Goal: Information Seeking & Learning: Check status

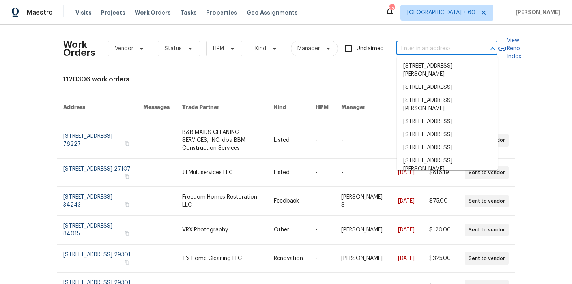
click at [420, 50] on input "text" at bounding box center [435, 49] width 79 height 12
paste input "[STREET_ADDRESS][PERSON_NAME][PERSON_NAME]"
type input "[STREET_ADDRESS][PERSON_NAME][PERSON_NAME]"
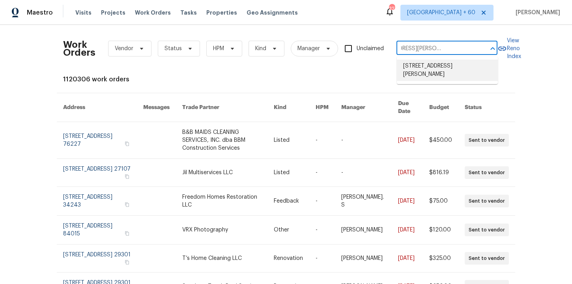
click at [435, 66] on li "[STREET_ADDRESS][PERSON_NAME]" at bounding box center [447, 70] width 101 height 21
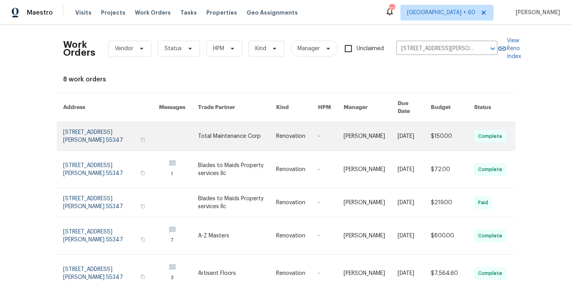
click at [95, 131] on link at bounding box center [111, 136] width 96 height 28
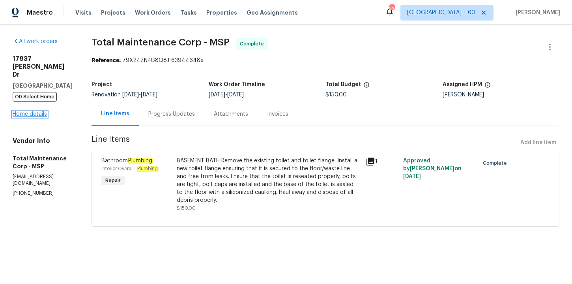
click at [39, 112] on link "Home details" at bounding box center [30, 114] width 34 height 6
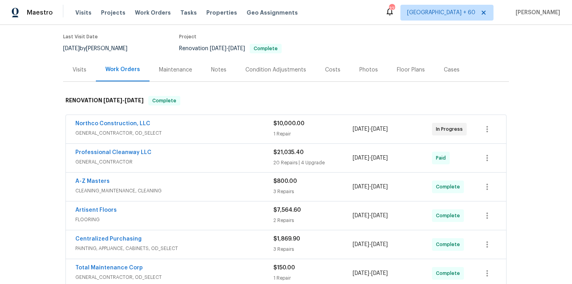
scroll to position [246, 0]
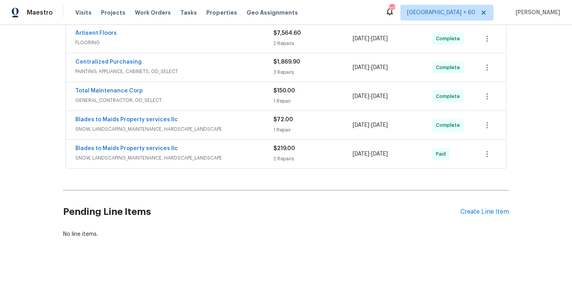
click at [221, 144] on div "Blades to Maids Property services llc" at bounding box center [174, 148] width 198 height 9
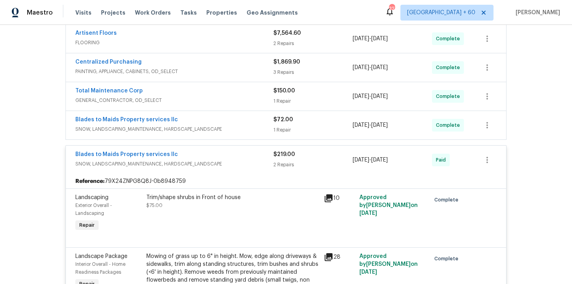
click at [225, 125] on span "SNOW, LANDSCAPING_MAINTENANCE, HARDSCAPE_LANDSCAPE" at bounding box center [174, 129] width 198 height 8
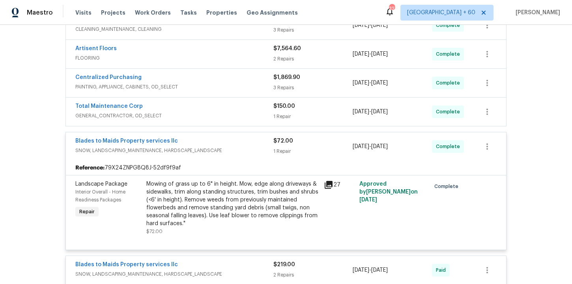
click at [215, 112] on span "GENERAL_CONTRACTOR, OD_SELECT" at bounding box center [174, 116] width 198 height 8
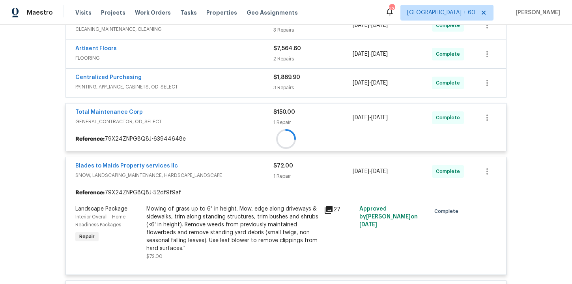
scroll to position [188, 0]
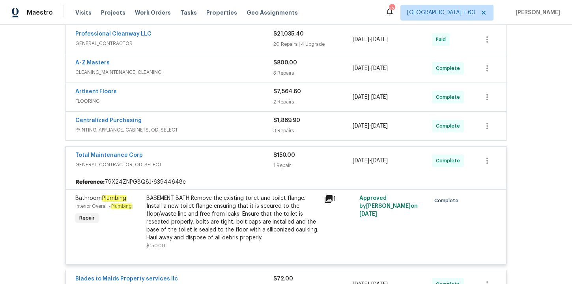
click at [217, 126] on span "PAINTING, APPLIANCE, CABINETS, OD_SELECT" at bounding box center [174, 130] width 198 height 8
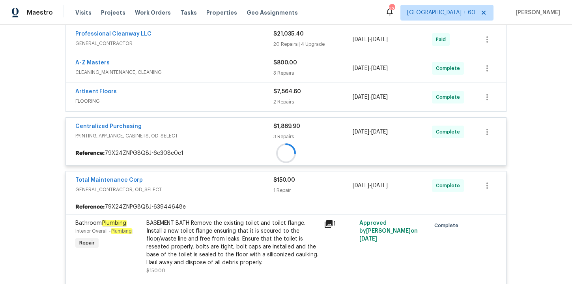
scroll to position [137, 0]
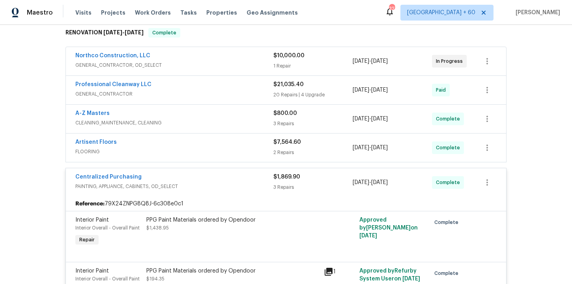
click at [217, 148] on span "FLOORING" at bounding box center [174, 152] width 198 height 8
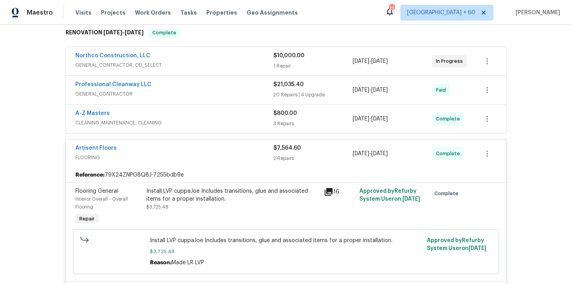
click at [206, 109] on div "A-Z Masters" at bounding box center [174, 113] width 198 height 9
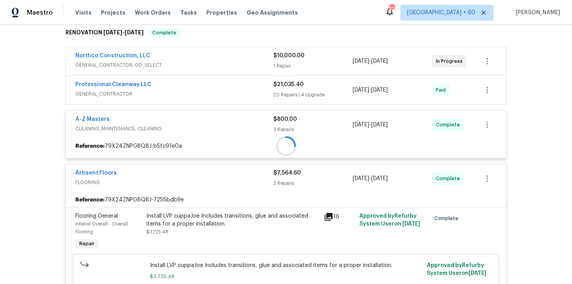
scroll to position [100, 0]
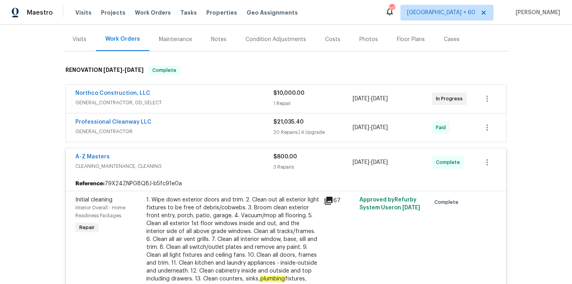
click at [209, 127] on span "GENERAL_CONTRACTOR" at bounding box center [174, 131] width 198 height 8
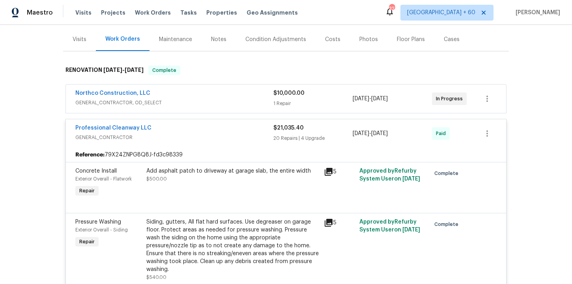
click at [207, 99] on span "GENERAL_CONTRACTOR, OD_SELECT" at bounding box center [174, 103] width 198 height 8
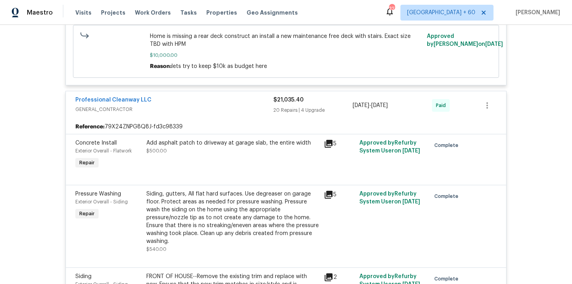
scroll to position [247, 0]
click at [239, 148] on div "Add asphalt patch to driveway at garage slab, the entire width $500.00" at bounding box center [233, 154] width 178 height 36
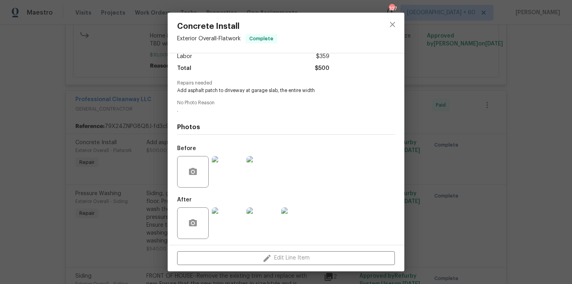
scroll to position [60, 0]
click at [231, 173] on img at bounding box center [228, 170] width 32 height 32
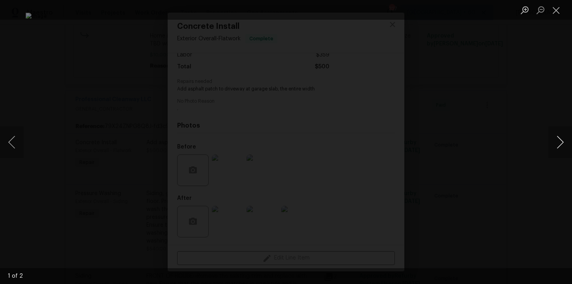
click at [560, 144] on button "Next image" at bounding box center [560, 142] width 24 height 32
click at [529, 114] on div "Lightbox" at bounding box center [286, 142] width 572 height 284
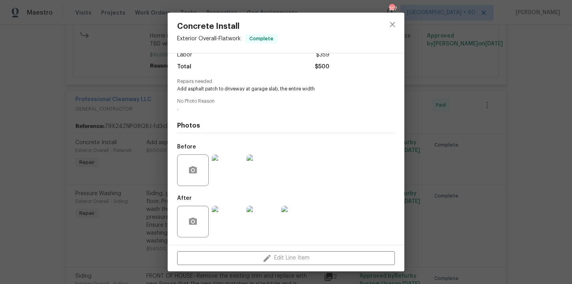
click at [227, 230] on img at bounding box center [228, 222] width 32 height 32
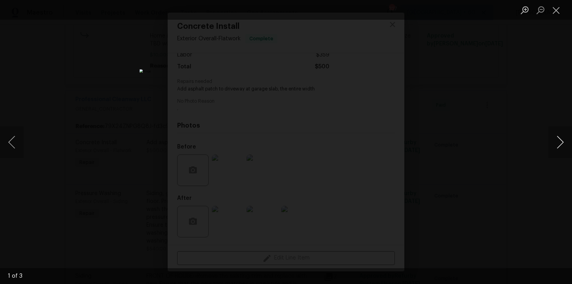
click at [564, 140] on button "Next image" at bounding box center [560, 142] width 24 height 32
click at [553, 11] on button "Close lightbox" at bounding box center [556, 10] width 16 height 14
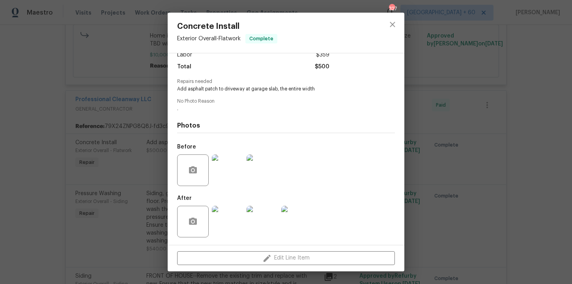
click at [514, 101] on div "Concrete Install Exterior Overall - Flatwork Complete Vendor Professional Clean…" at bounding box center [286, 142] width 572 height 284
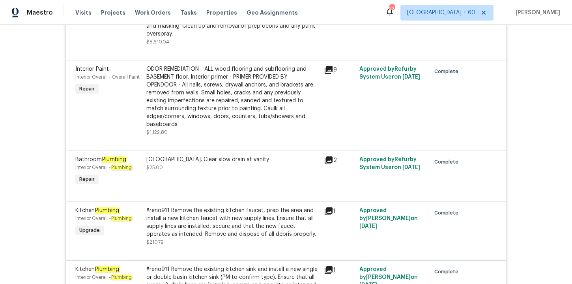
scroll to position [1881, 0]
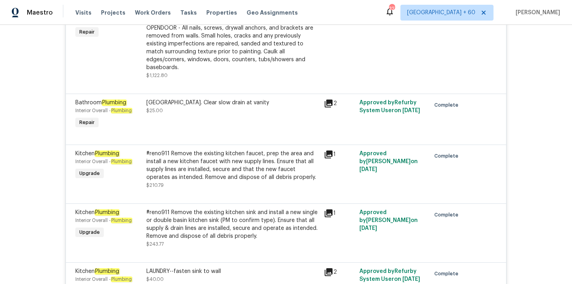
click at [282, 208] on div "#reno911 Remove the existing kitchen sink and install a new single or double ba…" at bounding box center [232, 224] width 173 height 32
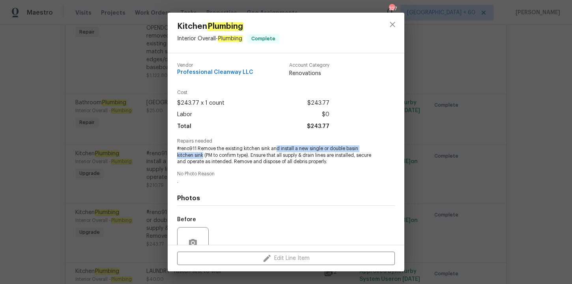
drag, startPoint x: 280, startPoint y: 148, endPoint x: 204, endPoint y: 155, distance: 76.5
click at [204, 155] on span "#reno911 Remove the existing kitchen sink and install a new single or double ba…" at bounding box center [275, 155] width 196 height 20
copy span "d install a new single or double basin kitchen sink"
click at [112, 168] on div "Kitchen Plumbing Interior Overall - Plumbing Complete Vendor Professional Clean…" at bounding box center [286, 142] width 572 height 284
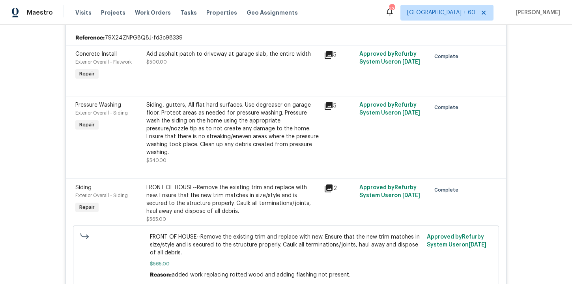
scroll to position [0, 0]
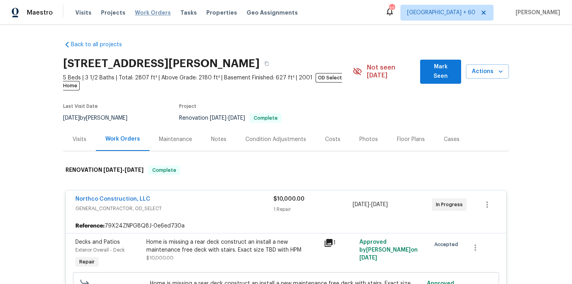
click at [148, 13] on span "Work Orders" at bounding box center [153, 13] width 36 height 8
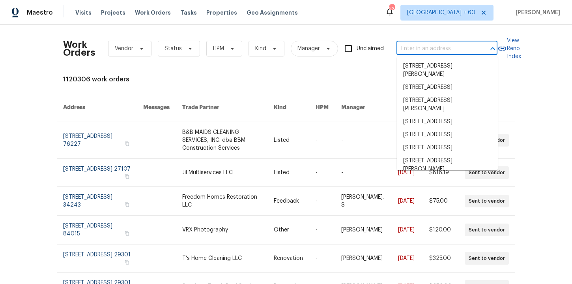
click at [445, 51] on input "text" at bounding box center [435, 49] width 79 height 12
paste input "[STREET_ADDRESS]"
type input "[STREET_ADDRESS]"
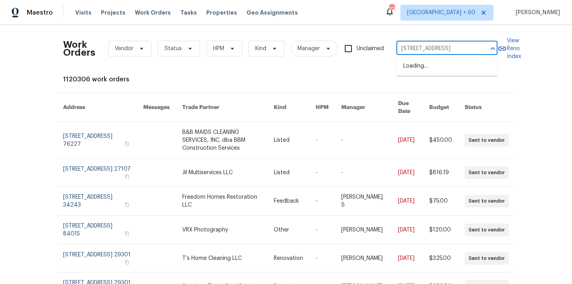
scroll to position [0, 42]
click at [444, 68] on li "[STREET_ADDRESS]" at bounding box center [447, 66] width 101 height 13
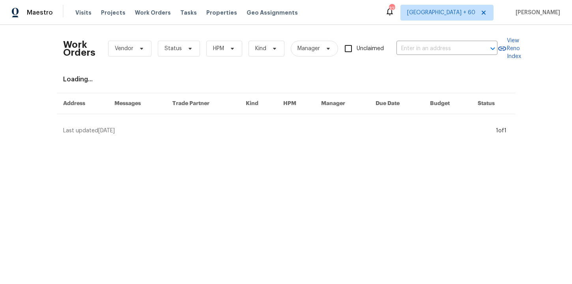
type input "[STREET_ADDRESS]"
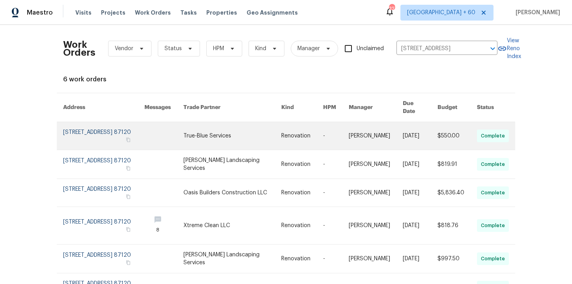
click at [127, 122] on link at bounding box center [103, 136] width 81 height 28
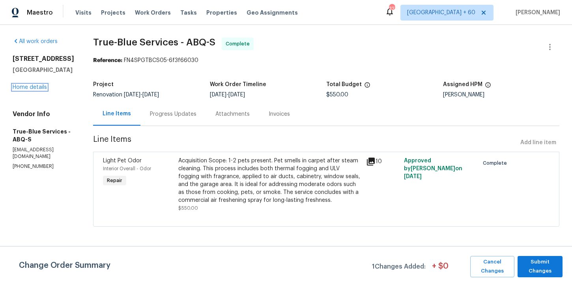
click at [40, 86] on link "Home details" at bounding box center [30, 87] width 34 height 6
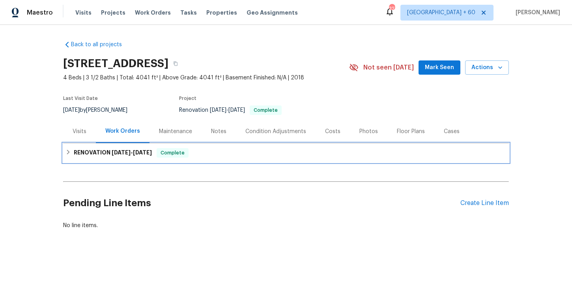
click at [271, 155] on div "RENOVATION 9/8/25 - 9/18/25 Complete" at bounding box center [285, 152] width 441 height 9
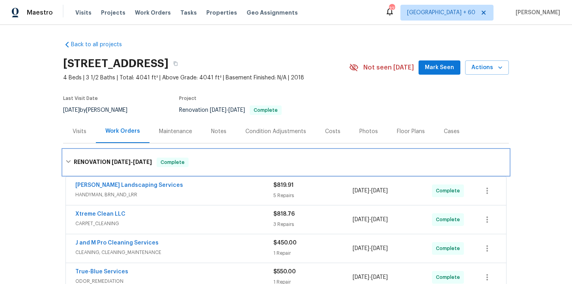
scroll to position [189, 0]
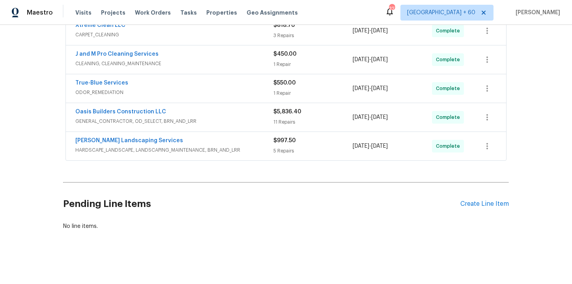
click at [246, 146] on span "HARDSCAPE_LANDSCAPE, LANDSCAPING_MAINTENANCE, BRN_AND_LRR" at bounding box center [174, 150] width 198 height 8
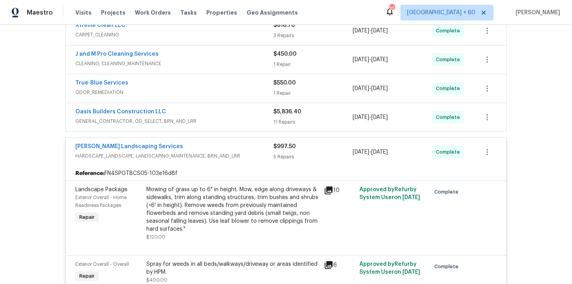
click at [221, 120] on span "GENERAL_CONTRACTOR, OD_SELECT, BRN_AND_LRR" at bounding box center [174, 121] width 198 height 8
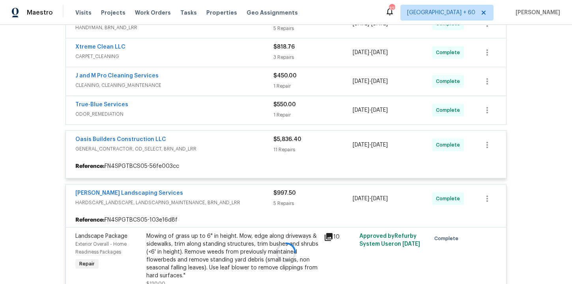
scroll to position [166, 0]
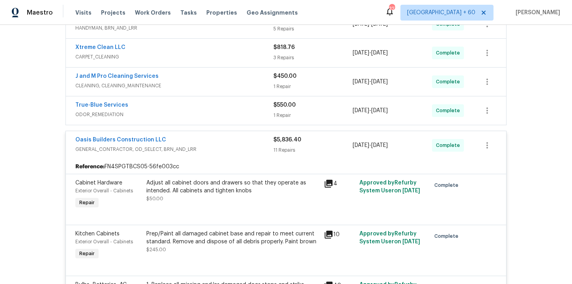
click at [226, 116] on span "ODOR_REMEDIATION" at bounding box center [174, 114] width 198 height 8
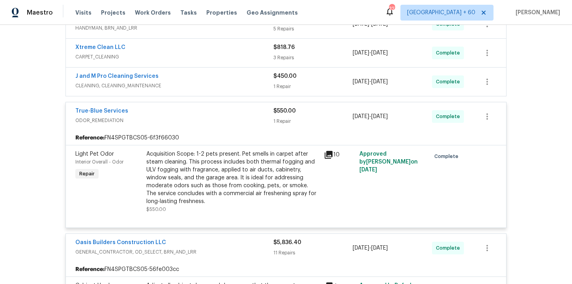
scroll to position [122, 0]
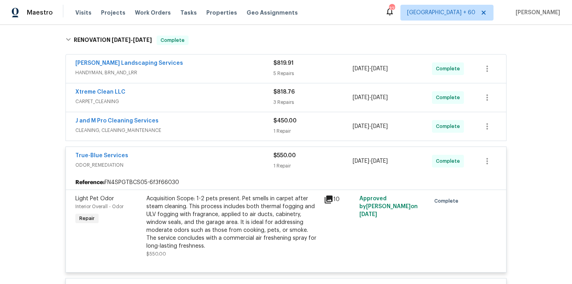
click at [228, 127] on span "CLEANING, CLEANING_MAINTENANCE" at bounding box center [174, 130] width 198 height 8
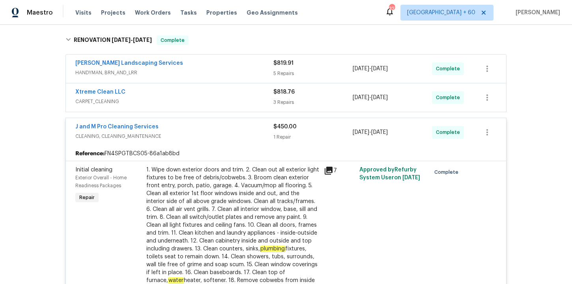
click at [215, 99] on span "CARPET_CLEANING" at bounding box center [174, 101] width 198 height 8
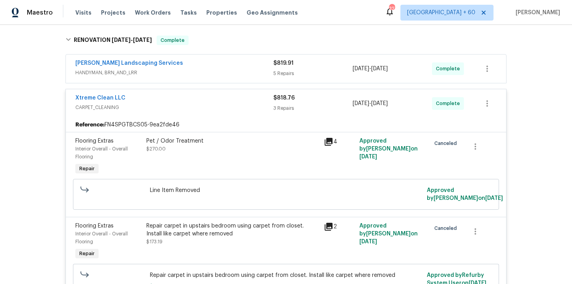
click at [223, 71] on span "HANDYMAN, BRN_AND_LRR" at bounding box center [174, 73] width 198 height 8
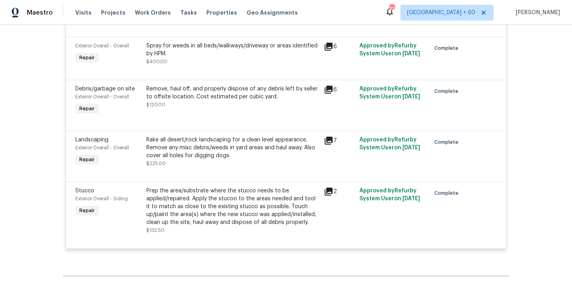
scroll to position [2313, 0]
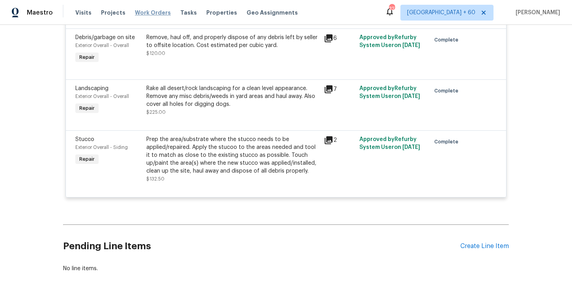
click at [148, 11] on span "Work Orders" at bounding box center [153, 13] width 36 height 8
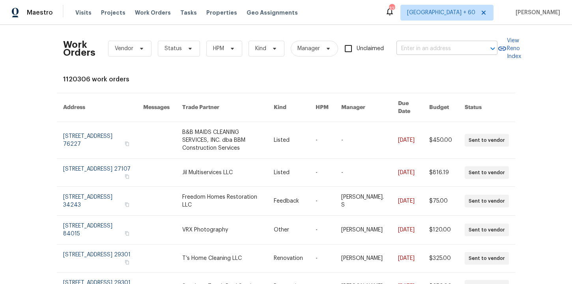
click at [431, 46] on input "text" at bounding box center [435, 49] width 79 height 12
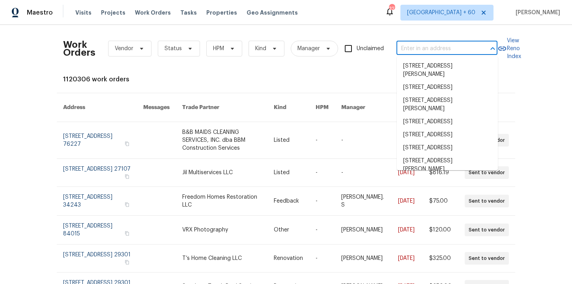
paste input "5743 Ludington Dr Houston, TX 77035"
type input "5743 Ludington Dr Houston, TX 77035"
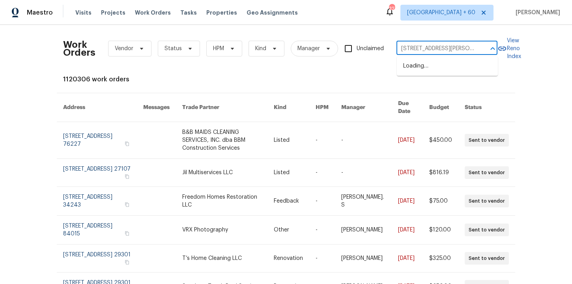
scroll to position [0, 24]
click at [441, 69] on li "5743 Ludington Dr, Houston, TX 77035" at bounding box center [447, 66] width 101 height 13
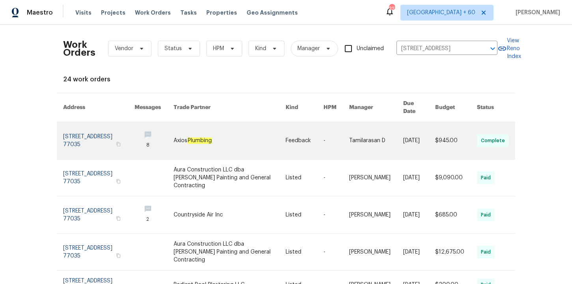
click at [97, 125] on link at bounding box center [98, 140] width 71 height 37
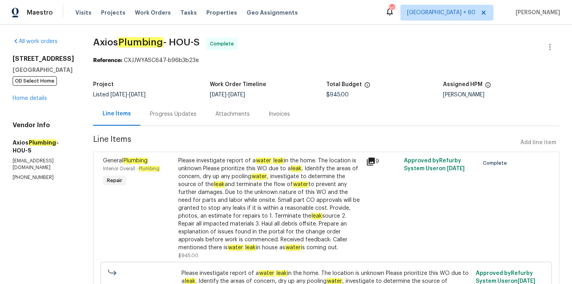
scroll to position [0, 0]
click at [161, 112] on div "Progress Updates" at bounding box center [173, 114] width 47 height 8
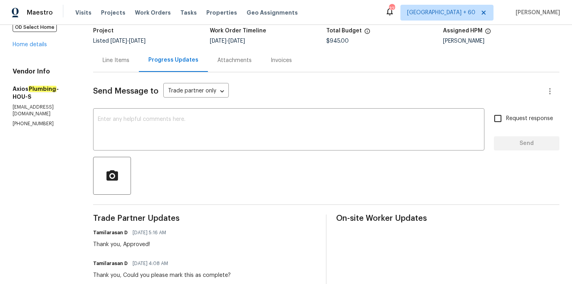
scroll to position [44, 0]
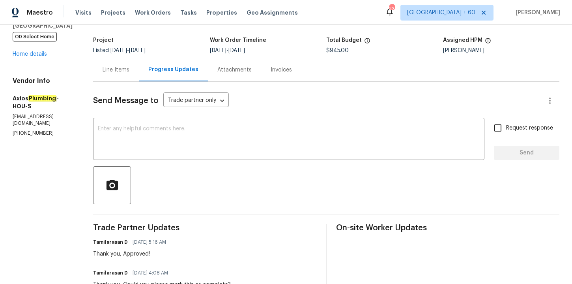
click at [271, 66] on div "Invoices" at bounding box center [281, 70] width 21 height 8
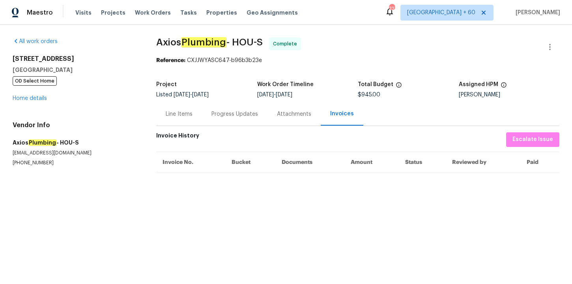
click at [180, 116] on div "Line Items" at bounding box center [179, 114] width 27 height 8
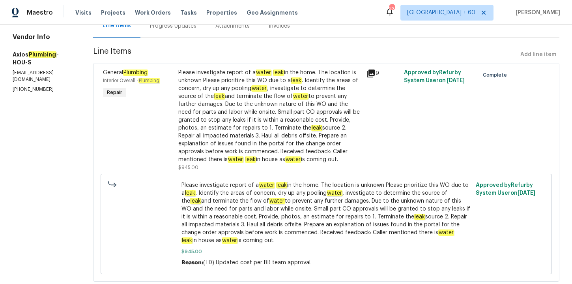
scroll to position [92, 0]
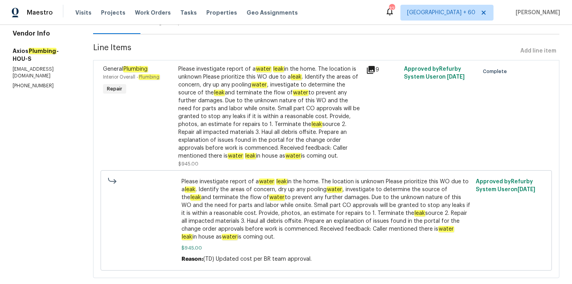
click at [245, 87] on div "Please investigate report of a water leak in the home. The location is unknown …" at bounding box center [269, 112] width 183 height 95
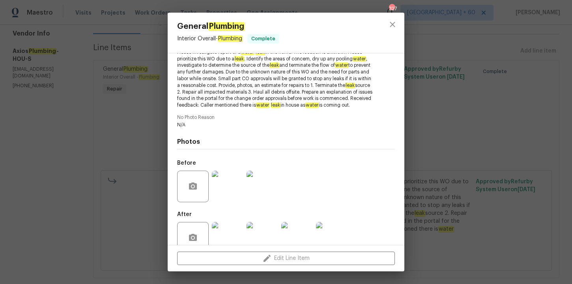
scroll to position [119, 0]
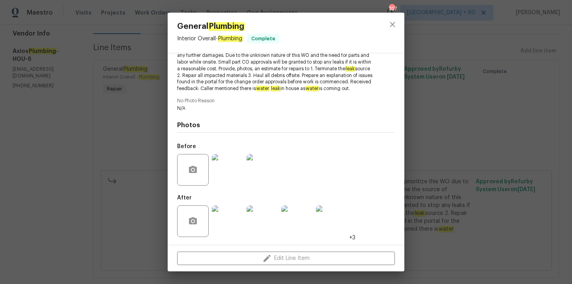
click at [224, 179] on img at bounding box center [228, 170] width 32 height 32
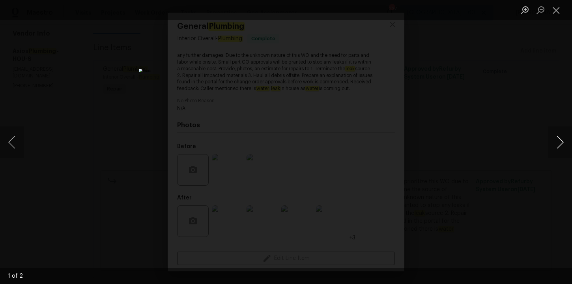
click at [564, 144] on button "Next image" at bounding box center [560, 142] width 24 height 32
click at [557, 143] on button "Next image" at bounding box center [560, 142] width 24 height 32
click at [529, 97] on div "Lightbox" at bounding box center [286, 142] width 572 height 284
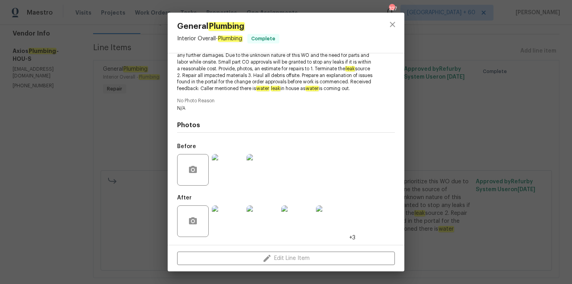
click at [223, 219] on img at bounding box center [228, 221] width 32 height 32
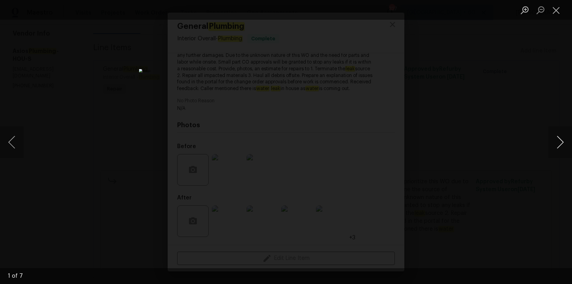
click at [557, 140] on button "Next image" at bounding box center [560, 142] width 24 height 32
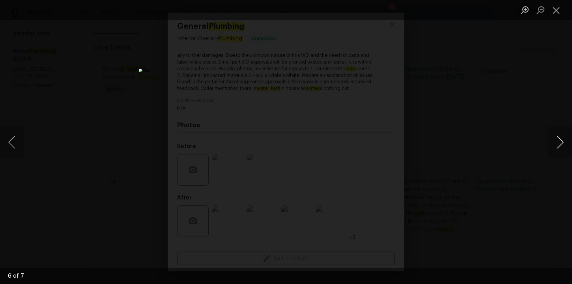
click at [557, 140] on button "Next image" at bounding box center [560, 142] width 24 height 32
click at [553, 12] on button "Close lightbox" at bounding box center [556, 10] width 16 height 14
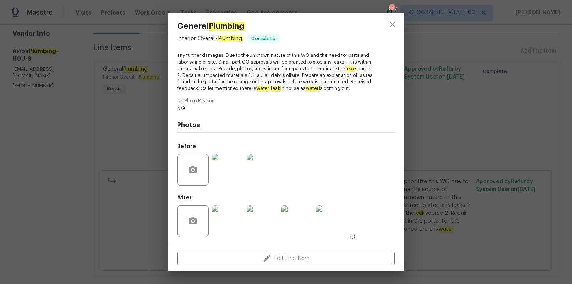
click at [486, 134] on div "General Plumbing Interior Overall - Plumbing Complete Vendor Axios Plumbing Acc…" at bounding box center [286, 142] width 572 height 284
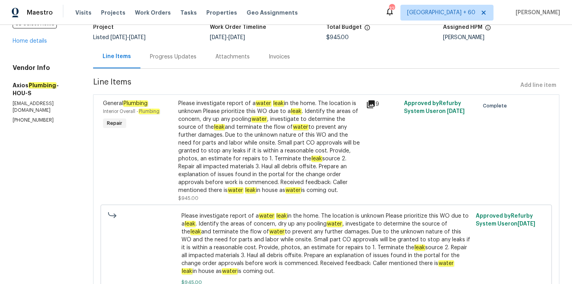
scroll to position [14, 0]
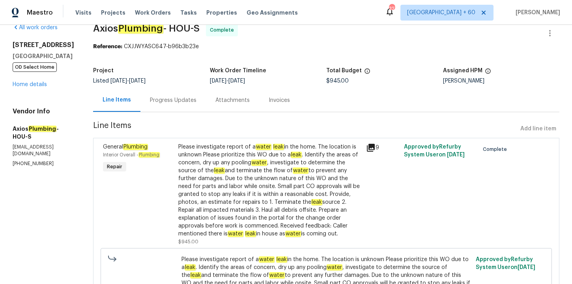
click at [174, 100] on div "Progress Updates" at bounding box center [173, 100] width 47 height 8
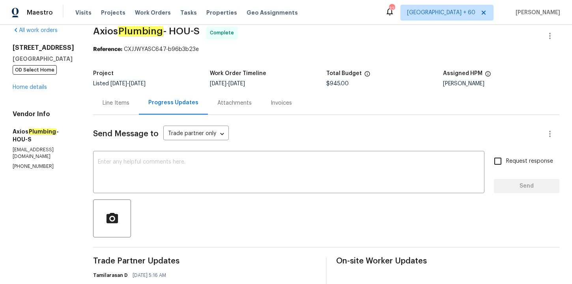
scroll to position [14, 0]
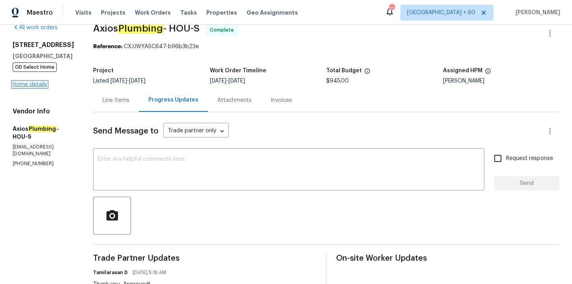
click at [44, 87] on link "Home details" at bounding box center [30, 85] width 34 height 6
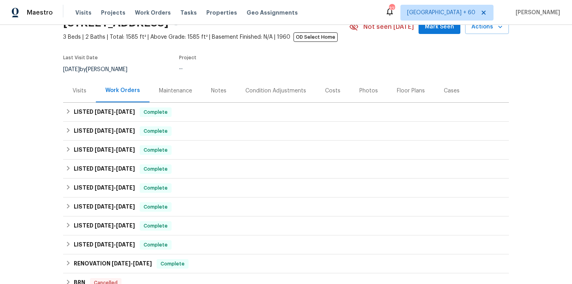
scroll to position [42, 0]
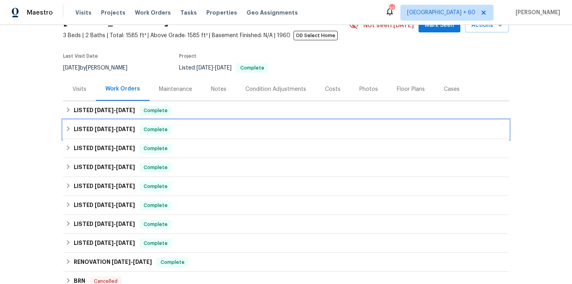
click at [179, 129] on div "LISTED 7/31/25 - 8/8/25 Complete" at bounding box center [285, 129] width 441 height 9
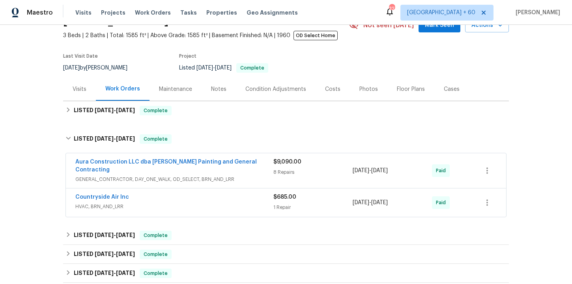
click at [209, 193] on div "Countryside Air Inc" at bounding box center [174, 197] width 198 height 9
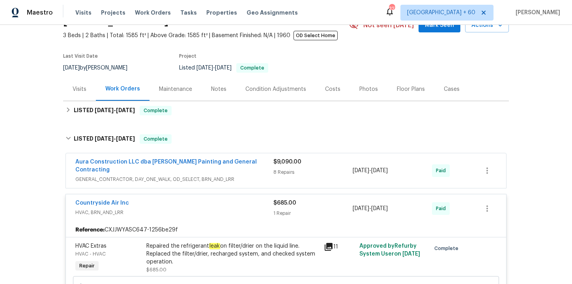
click at [199, 165] on span "Aura Construction LLC dba Logan's Painting and General Contracting" at bounding box center [174, 166] width 198 height 16
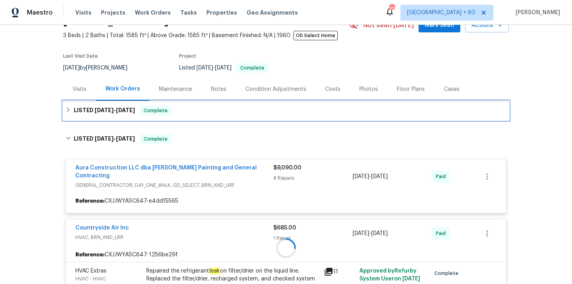
click at [192, 110] on div "LISTED 9/10/25 - 9/19/25 Complete" at bounding box center [285, 110] width 441 height 9
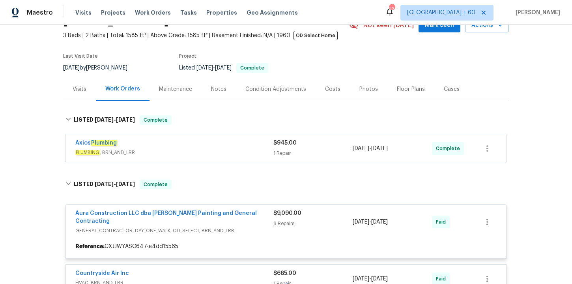
click at [201, 146] on div "Axios Plumbing" at bounding box center [174, 143] width 198 height 9
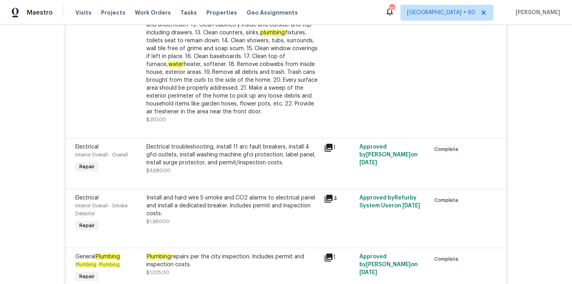
scroll to position [840, 0]
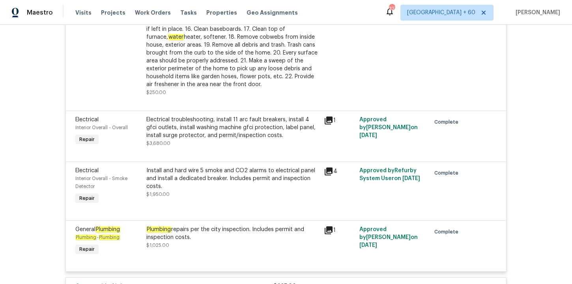
click at [248, 241] on div "Plumbing repairs per the city inspection. Includes permit and inspection costs.…" at bounding box center [232, 237] width 173 height 24
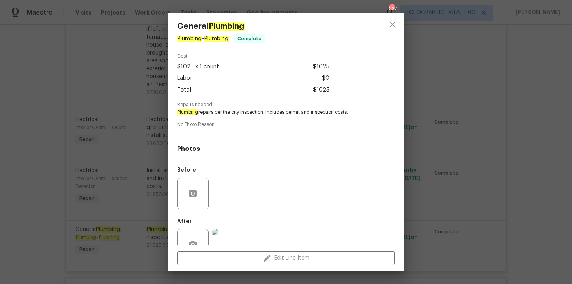
scroll to position [65, 0]
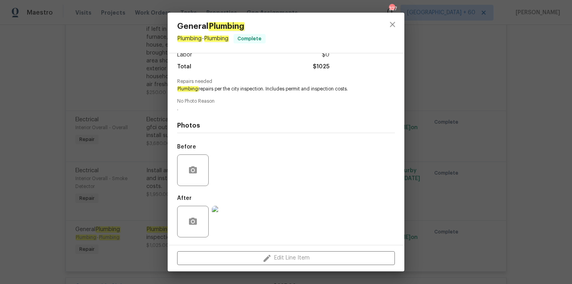
click at [233, 229] on img at bounding box center [228, 222] width 32 height 32
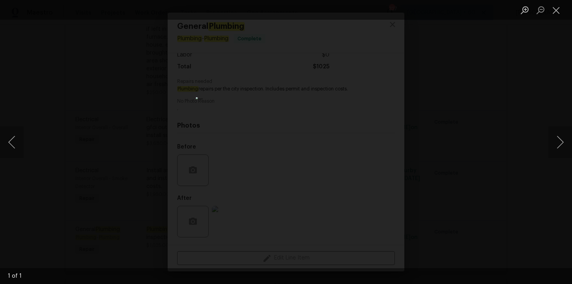
click at [436, 168] on div "Lightbox" at bounding box center [286, 142] width 572 height 284
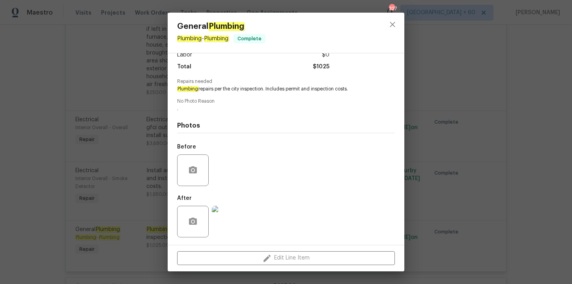
click at [436, 169] on div "General Plumbing Plumbing - Plumbing Complete Vendor Aura Construction LLC dba …" at bounding box center [286, 142] width 572 height 284
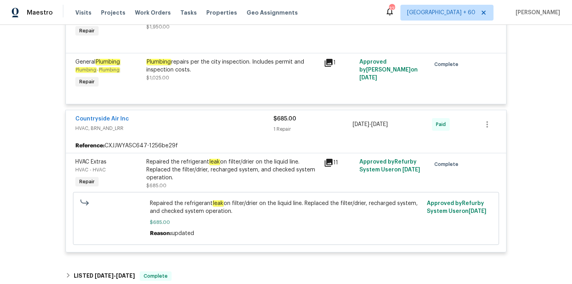
scroll to position [1021, 0]
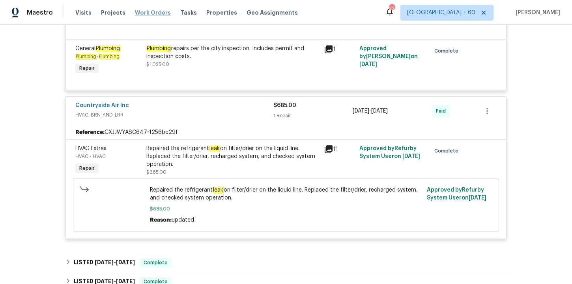
click at [155, 13] on span "Work Orders" at bounding box center [153, 13] width 36 height 8
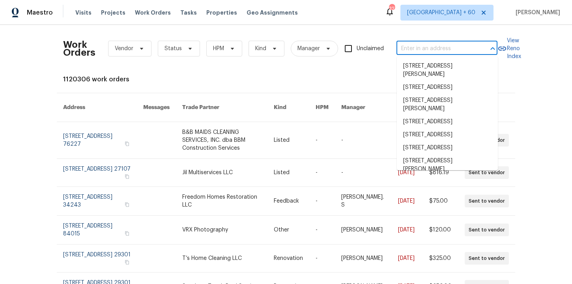
click at [417, 48] on input "text" at bounding box center [435, 49] width 79 height 12
paste input "425 S Riverhills Dr Temple Terrace, FL 33617"
type input "425 S Riverhills Dr Temple Terrace, FL 33617"
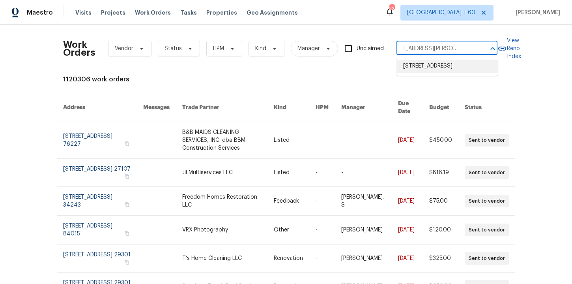
click at [426, 66] on li "425 S Riverhills Dr, Temple Terrace, FL 33617" at bounding box center [447, 66] width 101 height 13
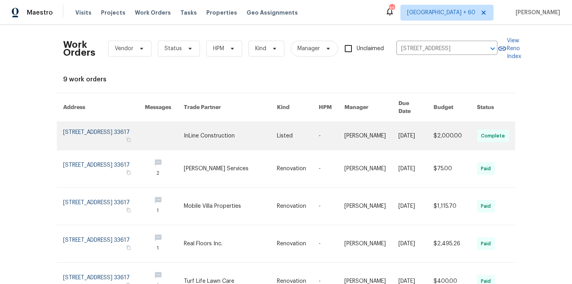
click at [109, 133] on link at bounding box center [104, 136] width 82 height 28
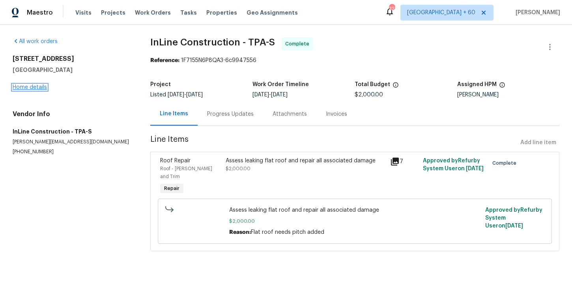
click at [37, 87] on link "Home details" at bounding box center [30, 87] width 34 height 6
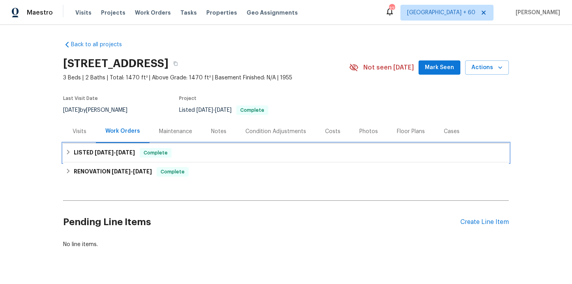
click at [219, 150] on div "LISTED 8/13/25 - 8/18/25 Complete" at bounding box center [285, 152] width 441 height 9
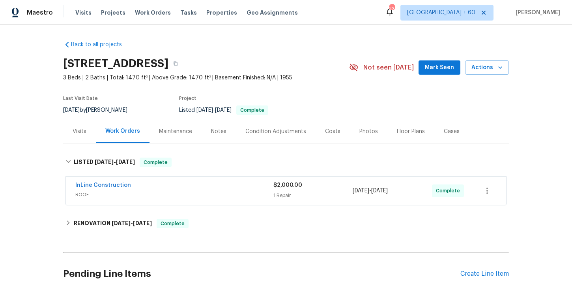
click at [226, 194] on span "ROOF" at bounding box center [174, 195] width 198 height 8
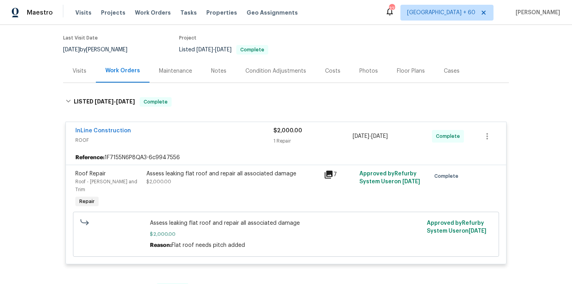
scroll to position [187, 0]
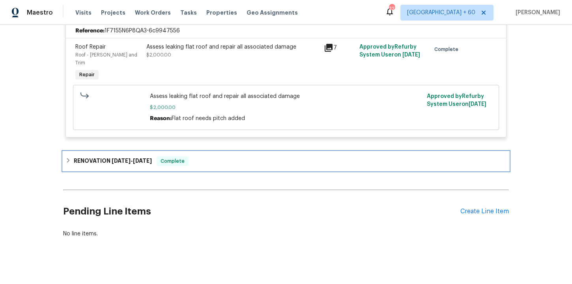
click at [276, 156] on div "RENOVATION 6/2/25 - 7/2/25 Complete" at bounding box center [285, 160] width 441 height 9
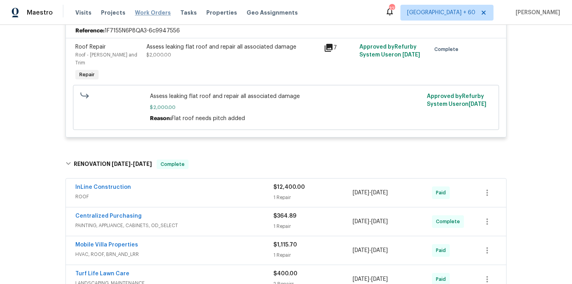
click at [141, 13] on span "Work Orders" at bounding box center [153, 13] width 36 height 8
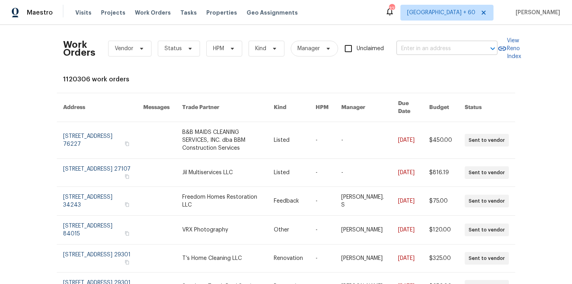
click at [432, 49] on input "text" at bounding box center [435, 49] width 79 height 12
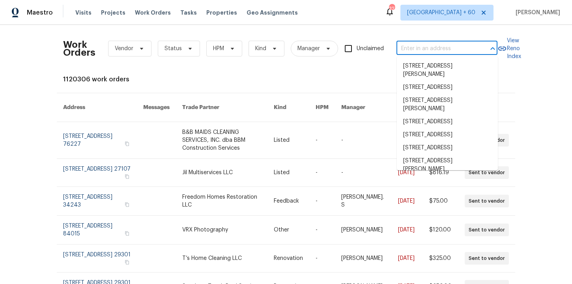
paste input "6623 Baybrooks Cir Temple Terrace, FL 33617"
type input "6623 Baybrooks Cir Temple Terrace, FL 33617"
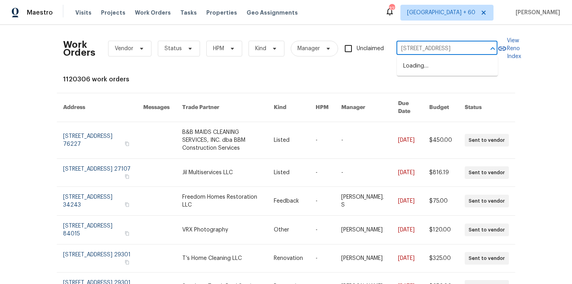
scroll to position [0, 43]
click at [438, 63] on li "6623 Baybrooks Cir, Temple Terrace, FL 33617" at bounding box center [447, 66] width 101 height 13
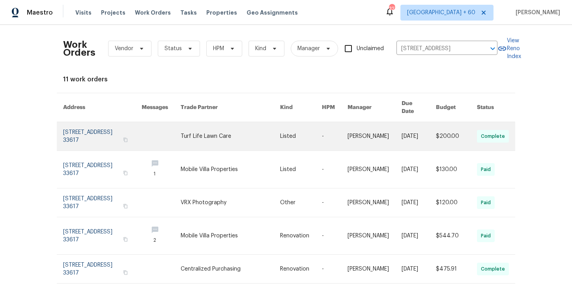
click at [73, 129] on link at bounding box center [102, 136] width 79 height 28
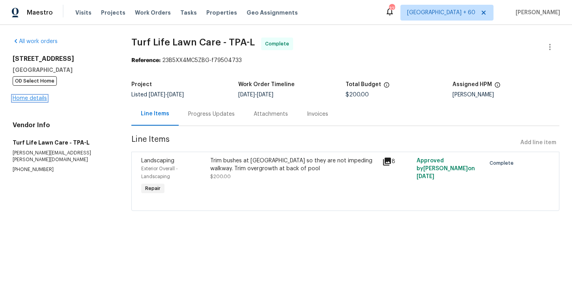
click at [38, 99] on link "Home details" at bounding box center [30, 98] width 34 height 6
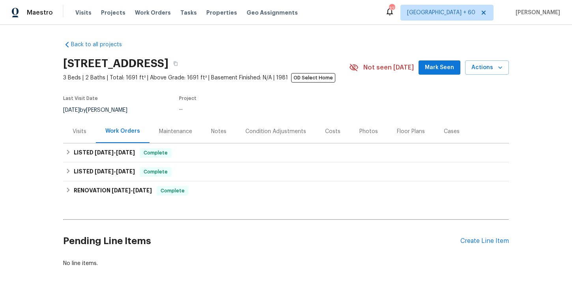
scroll to position [28, 0]
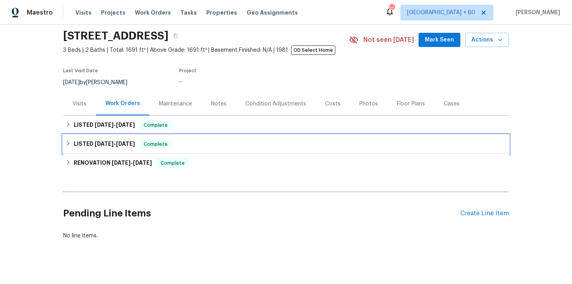
click at [194, 147] on div "LISTED 5/21/25 - 5/22/25 Complete" at bounding box center [285, 143] width 441 height 9
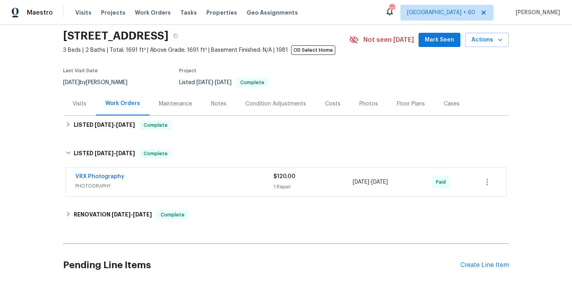
click at [205, 187] on span "PHOTOGRAPHY" at bounding box center [174, 186] width 198 height 8
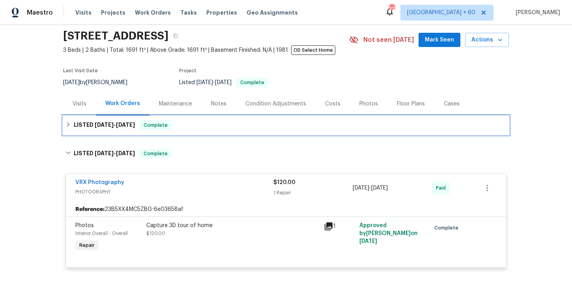
click at [194, 127] on div "LISTED 8/27/25 - 9/3/25 Complete" at bounding box center [285, 124] width 441 height 9
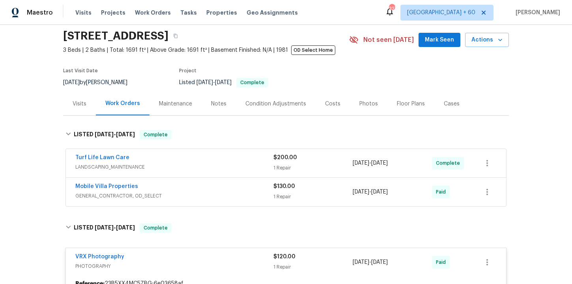
click at [208, 196] on span "GENERAL_CONTRACTOR, OD_SELECT" at bounding box center [174, 196] width 198 height 8
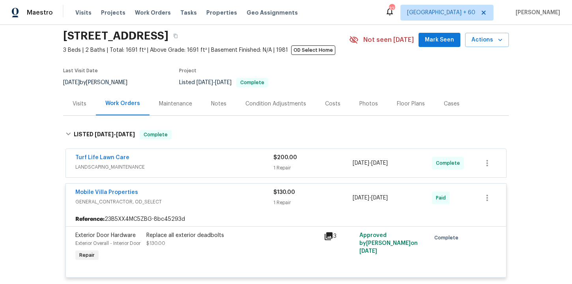
click at [222, 161] on div "Turf Life Lawn Care" at bounding box center [174, 157] width 198 height 9
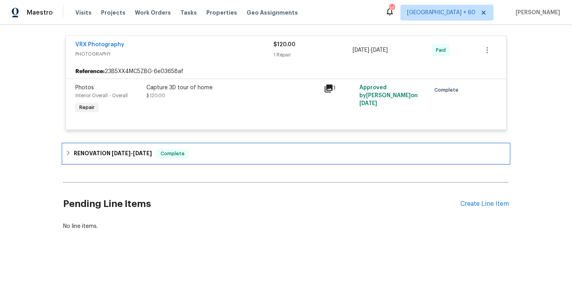
click at [221, 154] on div "RENOVATION 4/22/25 - 5/16/25 Complete" at bounding box center [285, 153] width 441 height 9
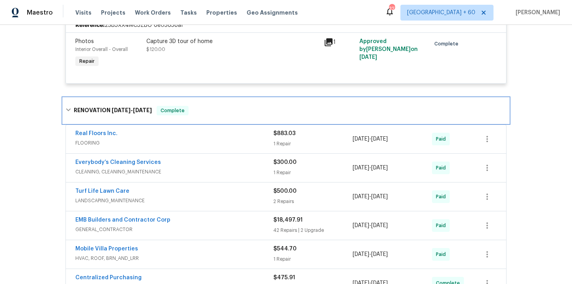
scroll to position [440, 0]
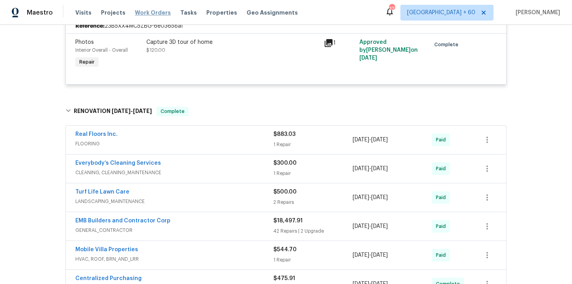
click at [153, 11] on span "Work Orders" at bounding box center [153, 13] width 36 height 8
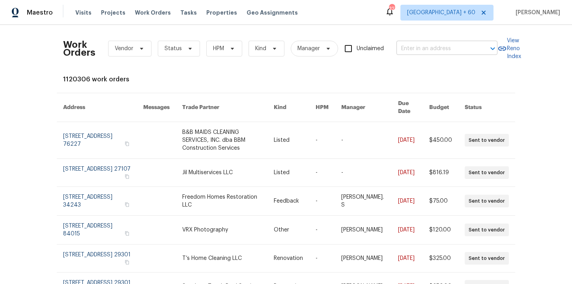
click at [424, 52] on input "text" at bounding box center [435, 49] width 79 height 12
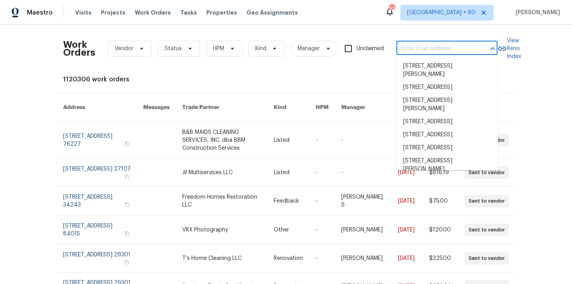
paste input "45458 Oak Trail Sq Sterling, VA 20164"
type input "45458 Oak Trail Sq Sterling, VA 20164"
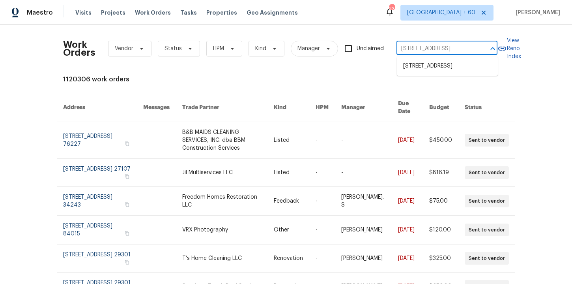
click at [436, 67] on li "45458 Oak Trail Sq, Sterling, VA 20164" at bounding box center [447, 66] width 101 height 13
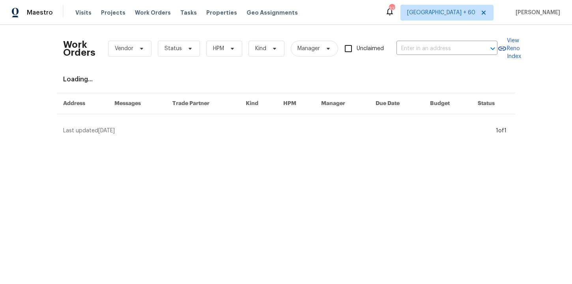
type input "45458 Oak Trail Sq, Sterling, VA 20164"
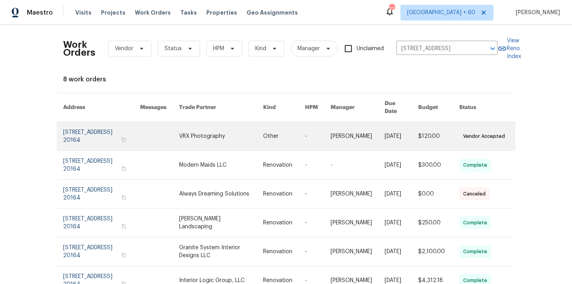
click at [92, 129] on link at bounding box center [101, 136] width 77 height 28
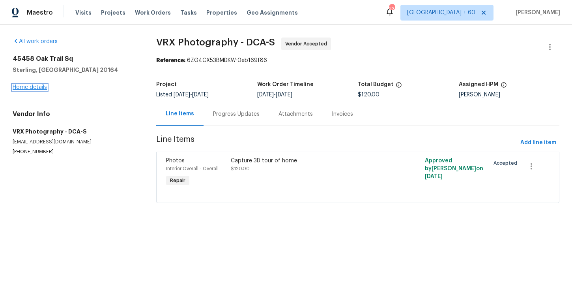
click at [45, 89] on link "Home details" at bounding box center [30, 87] width 34 height 6
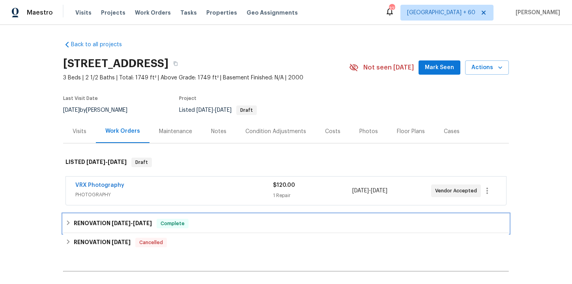
click at [205, 228] on div "RENOVATION 8/7/25 - 9/17/25 Complete" at bounding box center [285, 223] width 441 height 9
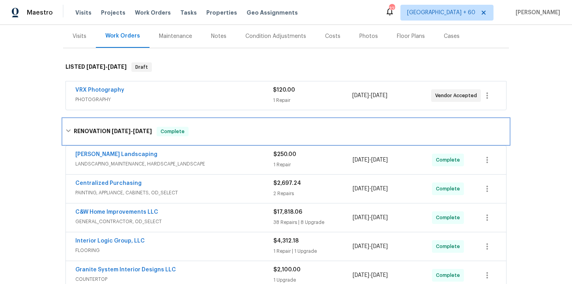
scroll to position [178, 0]
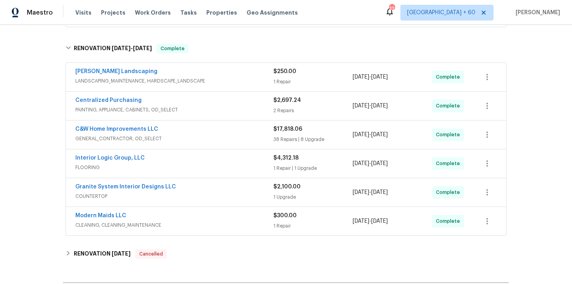
click at [198, 157] on div "Interior Logic Group, LLC" at bounding box center [174, 158] width 198 height 9
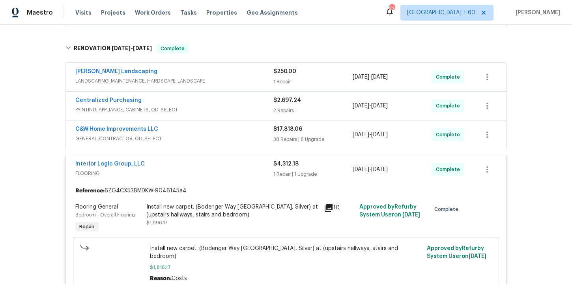
click at [200, 102] on div "Centralized Purchasing" at bounding box center [174, 100] width 198 height 9
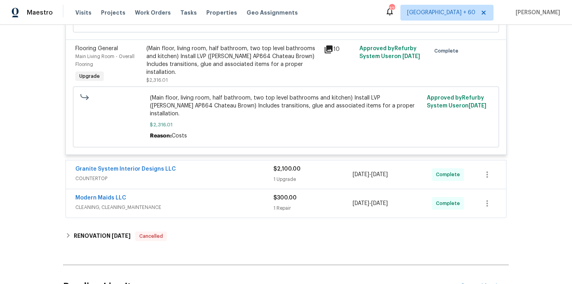
scroll to position [673, 0]
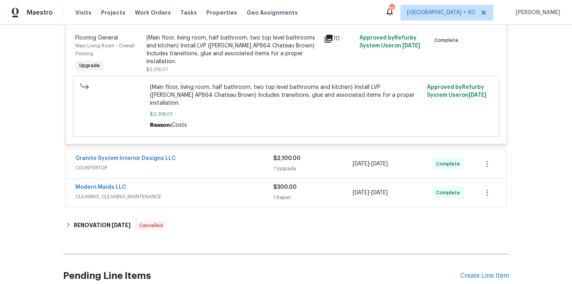
click at [220, 164] on span "COUNTERTOP" at bounding box center [174, 168] width 198 height 8
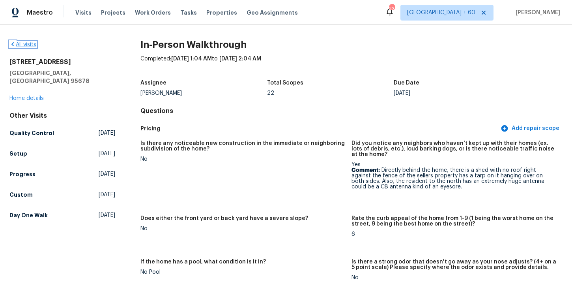
click at [33, 42] on link "All visits" at bounding box center [22, 45] width 27 height 6
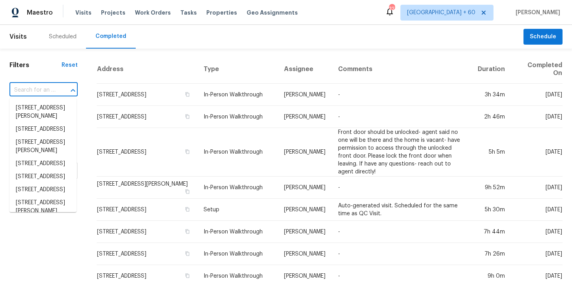
click at [45, 89] on input "text" at bounding box center [32, 90] width 46 height 12
paste input "[STREET_ADDRESS][PERSON_NAME][PERSON_NAME]"
type input "[STREET_ADDRESS][PERSON_NAME][PERSON_NAME]"
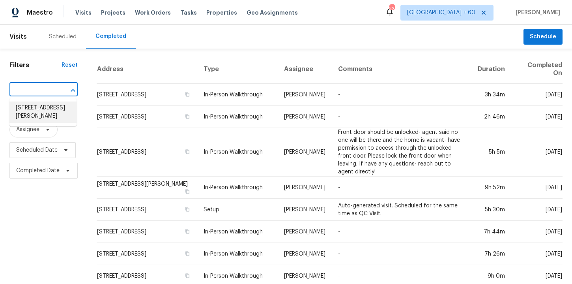
click at [56, 112] on li "[STREET_ADDRESS][PERSON_NAME]" at bounding box center [42, 111] width 67 height 21
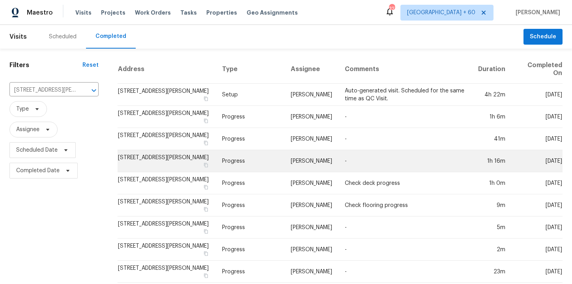
scroll to position [71, 0]
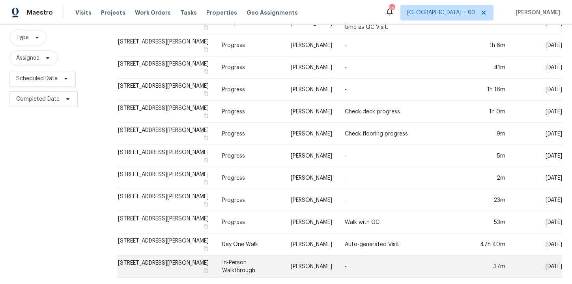
click at [250, 262] on td "In-Person Walkthrough" at bounding box center [250, 266] width 69 height 22
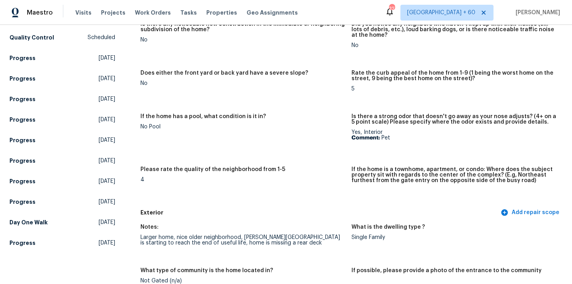
scroll to position [179, 0]
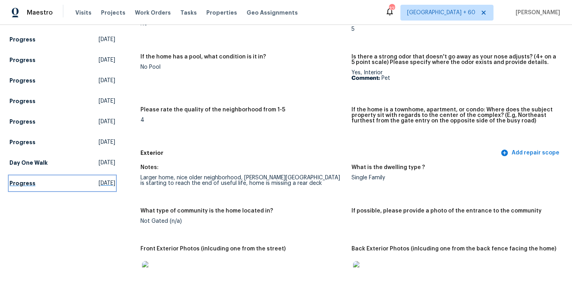
click at [47, 187] on link "Progress [DATE]" at bounding box center [62, 183] width 106 height 14
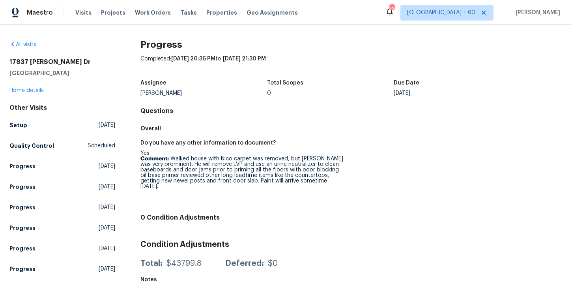
scroll to position [99, 0]
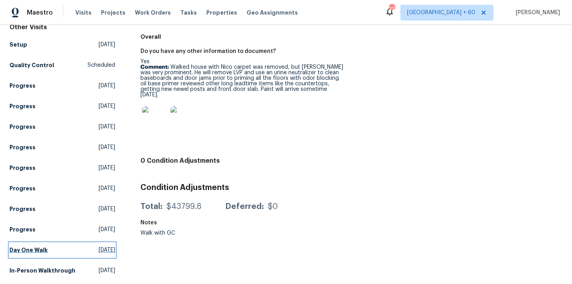
click at [37, 246] on h5 "Day One Walk" at bounding box center [28, 250] width 38 height 8
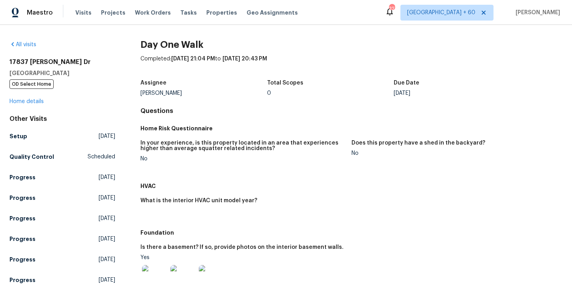
drag, startPoint x: 10, startPoint y: 61, endPoint x: 82, endPoint y: 71, distance: 72.9
click at [82, 71] on div "[STREET_ADDRESS][PERSON_NAME][PERSON_NAME] OD Select Home" at bounding box center [62, 73] width 106 height 30
copy div "[STREET_ADDRESS][PERSON_NAME][PERSON_NAME]"
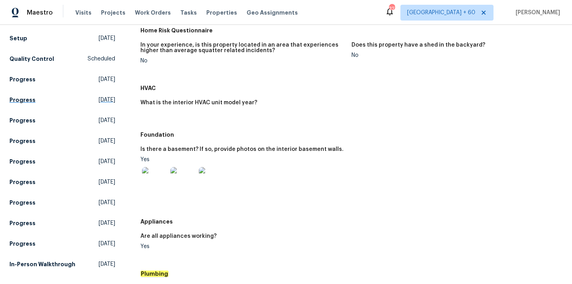
scroll to position [114, 0]
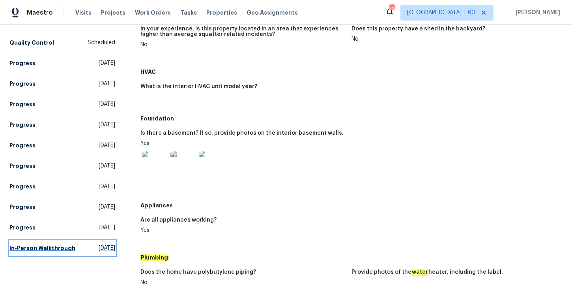
click at [36, 250] on h5 "In-Person Walkthrough" at bounding box center [42, 248] width 66 height 8
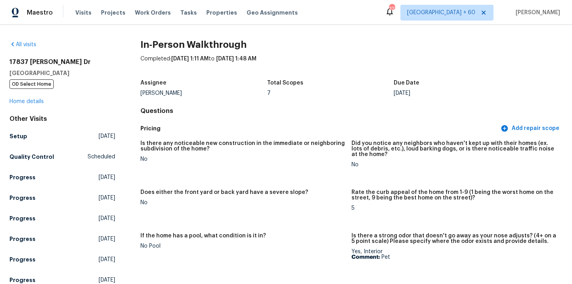
click at [26, 40] on div "All visits [STREET_ADDRESS][PERSON_NAME][PERSON_NAME] OD Select Home Home detai…" at bounding box center [286, 154] width 572 height 259
click at [26, 41] on div "All visits" at bounding box center [62, 45] width 106 height 8
click at [29, 45] on link "All visits" at bounding box center [22, 45] width 27 height 6
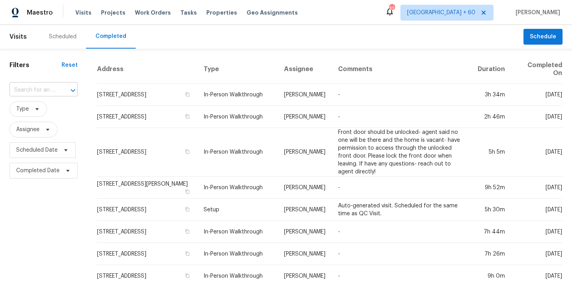
click at [59, 90] on div at bounding box center [67, 90] width 21 height 11
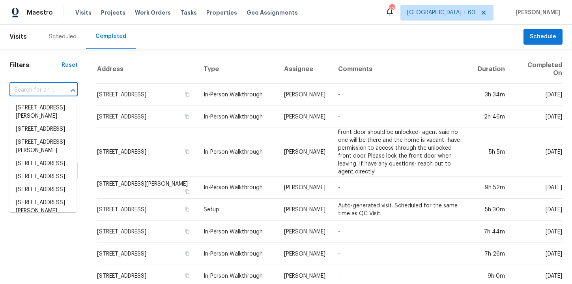
paste input "[STREET_ADDRESS]"
type input "[STREET_ADDRESS]"
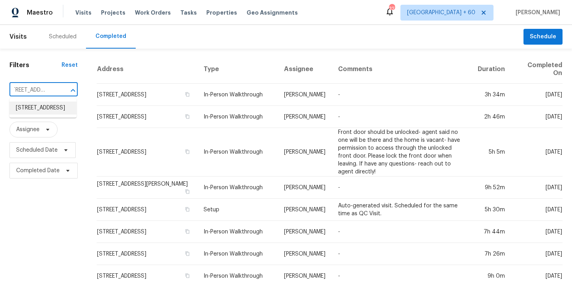
click at [56, 107] on li "[STREET_ADDRESS]" at bounding box center [42, 107] width 67 height 13
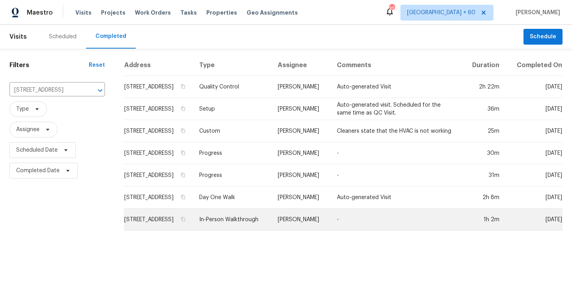
click at [259, 230] on td "In-Person Walkthrough" at bounding box center [232, 219] width 79 height 22
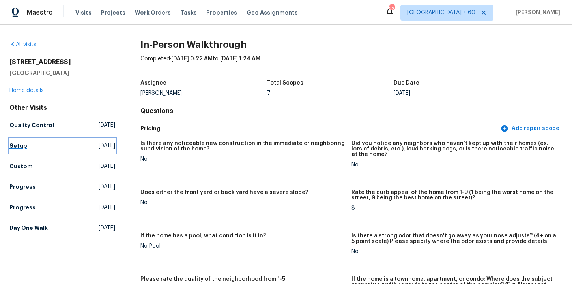
click at [15, 145] on h5 "Setup" at bounding box center [18, 146] width 18 height 8
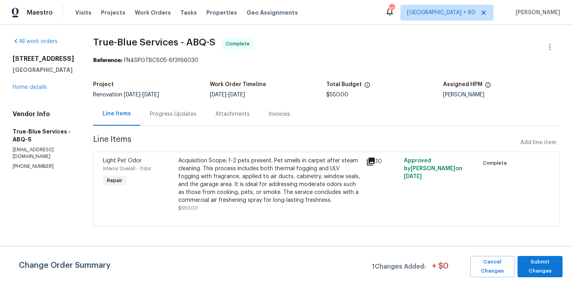
click at [176, 115] on div "Progress Updates" at bounding box center [173, 114] width 47 height 8
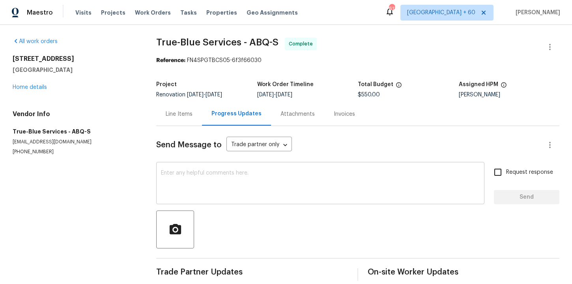
scroll to position [9, 0]
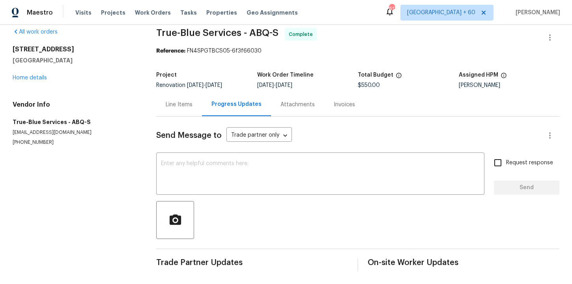
click at [352, 101] on div "Invoices" at bounding box center [344, 104] width 40 height 23
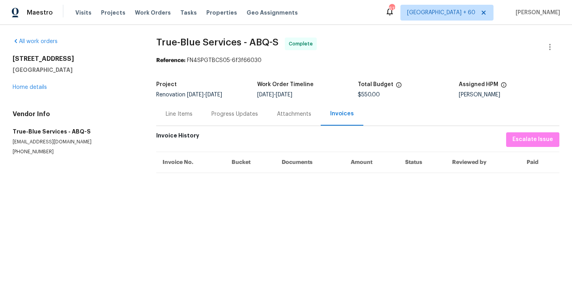
click at [193, 116] on div "Line Items" at bounding box center [179, 113] width 46 height 23
